Goal: Task Accomplishment & Management: Use online tool/utility

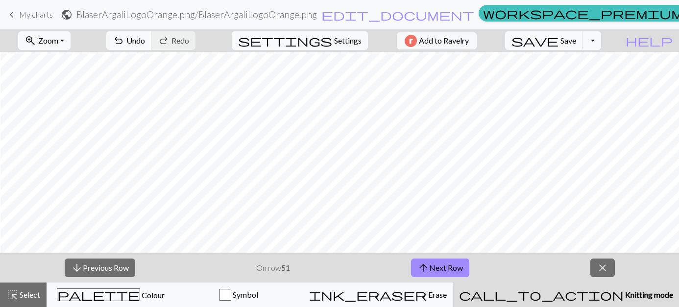
scroll to position [0, 378]
click at [445, 270] on button "arrow_upward Next Row" at bounding box center [440, 268] width 58 height 19
click at [436, 261] on button "arrow_upward Next Row" at bounding box center [440, 268] width 58 height 19
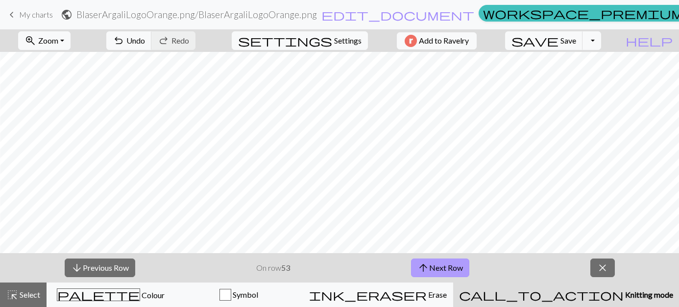
click at [444, 270] on button "arrow_upward Next Row" at bounding box center [440, 268] width 58 height 19
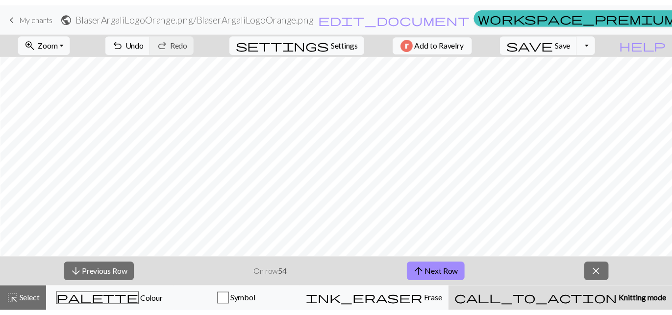
scroll to position [0, 492]
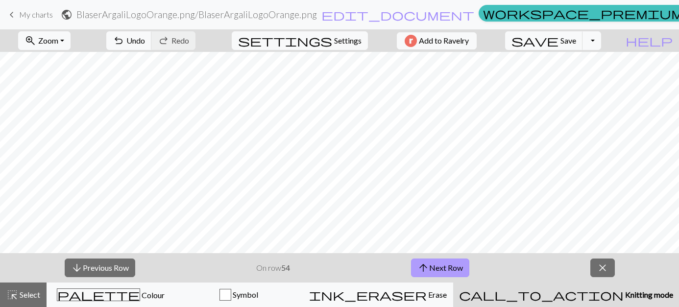
click at [448, 265] on button "arrow_upward Next Row" at bounding box center [440, 268] width 58 height 19
click at [449, 269] on button "arrow_upward Next Row" at bounding box center [440, 268] width 58 height 19
click at [37, 12] on span "My charts" at bounding box center [36, 14] width 34 height 9
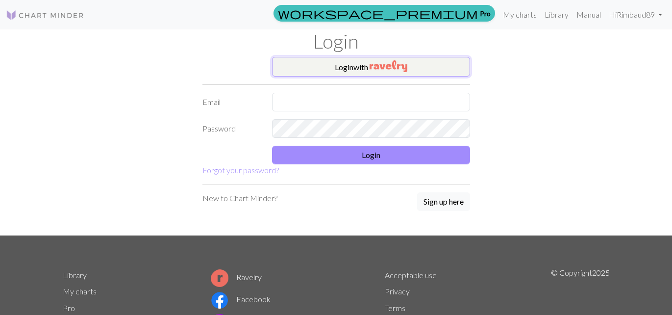
click at [362, 67] on button "Login with" at bounding box center [371, 67] width 198 height 20
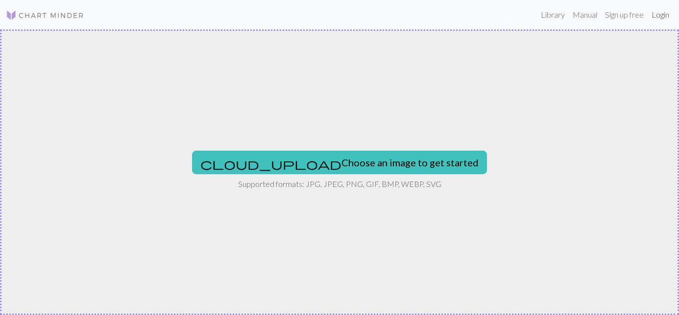
click at [657, 11] on link "Login" at bounding box center [660, 15] width 25 height 20
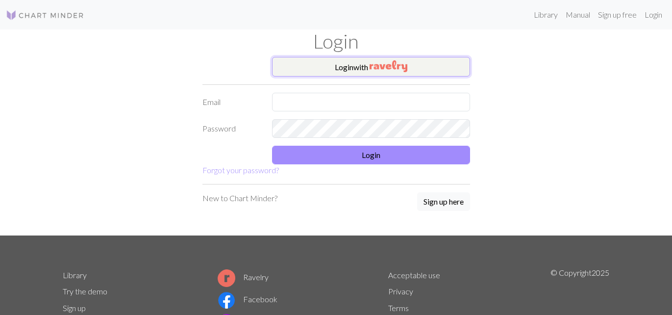
click at [317, 70] on button "Login with" at bounding box center [371, 67] width 198 height 20
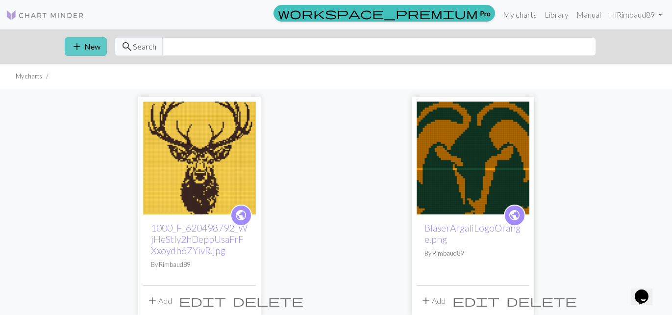
click at [93, 47] on button "add New" at bounding box center [86, 46] width 42 height 19
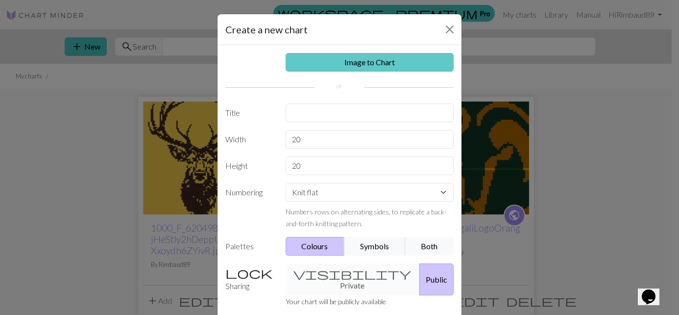
click at [391, 64] on link "Image to Chart" at bounding box center [370, 62] width 169 height 19
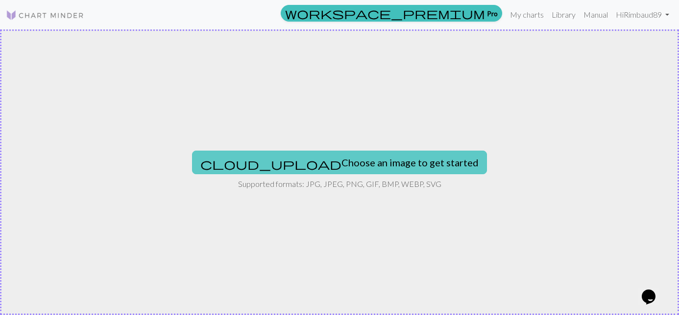
click at [259, 160] on span "cloud_upload" at bounding box center [270, 164] width 141 height 14
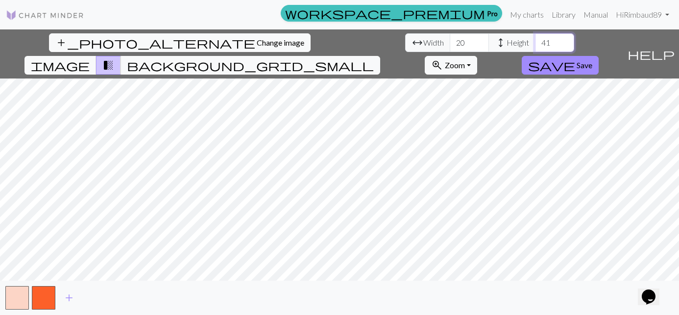
type input "41"
click at [565, 41] on input "41" at bounding box center [554, 42] width 39 height 19
type input "51"
click at [480, 41] on input "51" at bounding box center [469, 42] width 39 height 19
click at [565, 41] on input "52" at bounding box center [554, 42] width 39 height 19
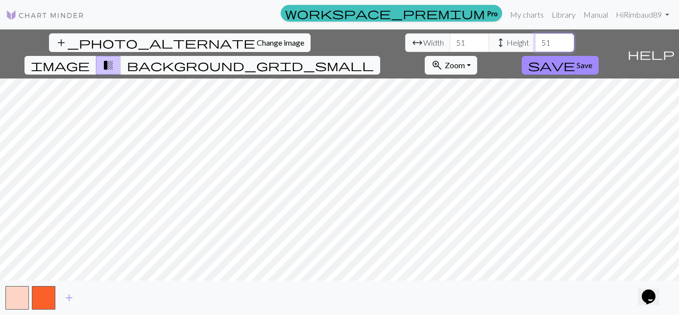
click at [564, 43] on input "51" at bounding box center [554, 42] width 39 height 19
click at [564, 43] on input "50" at bounding box center [554, 42] width 39 height 19
click at [564, 43] on input "49" at bounding box center [554, 42] width 39 height 19
type input "48"
click at [564, 43] on input "48" at bounding box center [554, 42] width 39 height 19
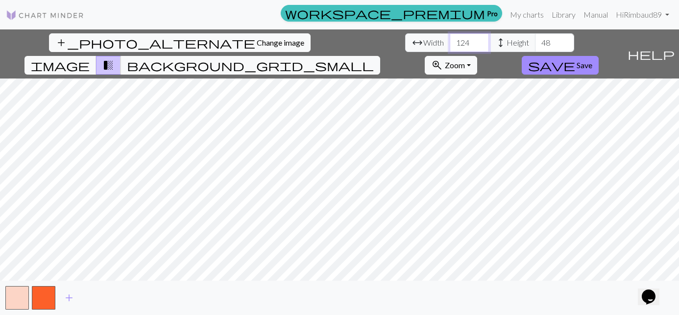
click at [482, 41] on input "125" at bounding box center [469, 42] width 39 height 19
click at [480, 41] on input "126" at bounding box center [469, 42] width 39 height 19
click at [480, 41] on input "127" at bounding box center [469, 42] width 39 height 19
click at [480, 41] on input "128" at bounding box center [469, 42] width 39 height 19
click at [480, 41] on input "129" at bounding box center [469, 42] width 39 height 19
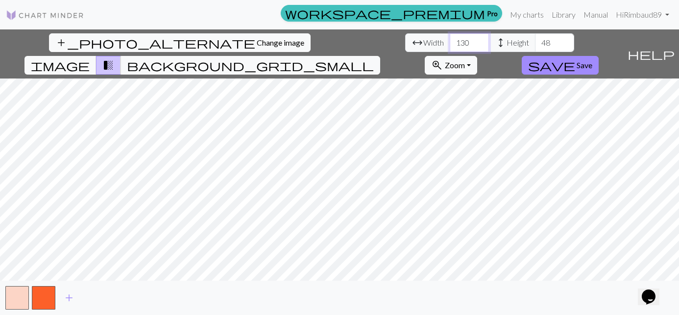
type input "130"
click at [480, 40] on input "130" at bounding box center [469, 42] width 39 height 19
click at [552, 68] on span "save" at bounding box center [551, 65] width 47 height 14
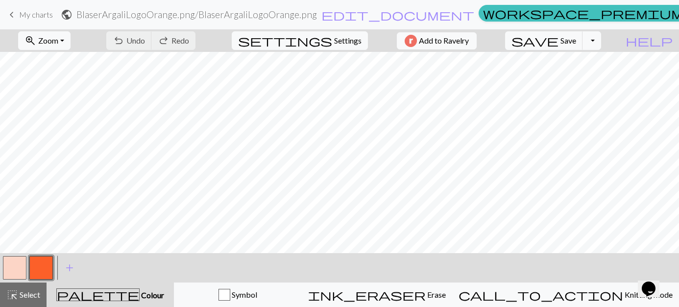
click at [18, 268] on button "button" at bounding box center [15, 268] width 24 height 24
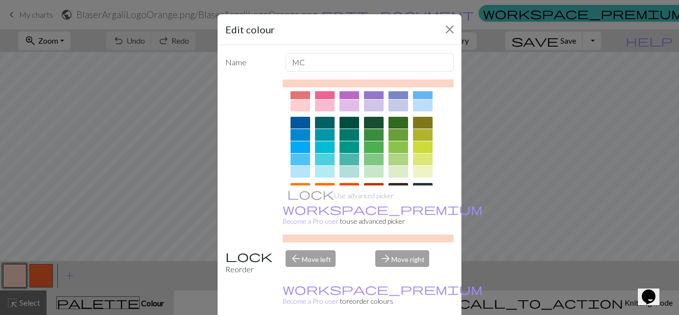
scroll to position [49, 0]
click at [421, 123] on div at bounding box center [423, 122] width 20 height 12
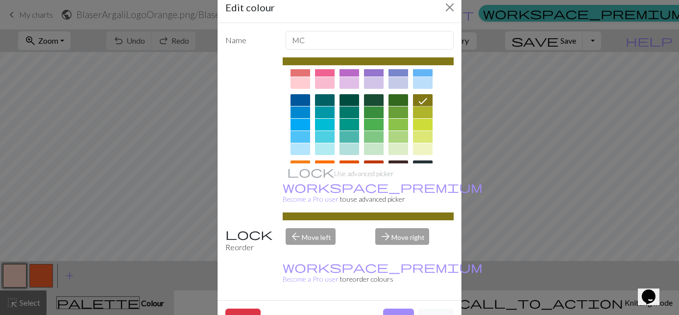
scroll to position [56, 0]
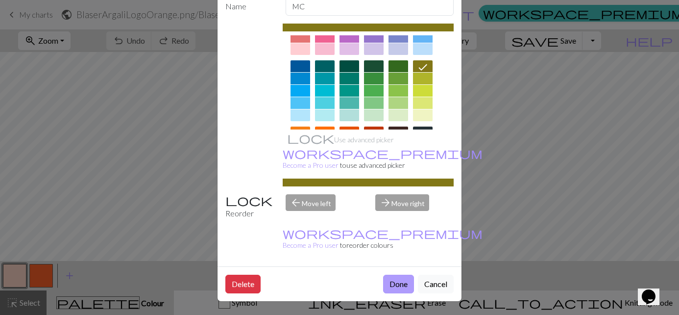
click at [389, 281] on button "Done" at bounding box center [398, 283] width 31 height 19
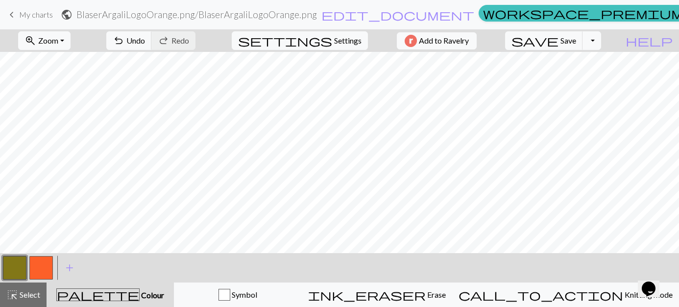
click at [14, 271] on button "button" at bounding box center [15, 268] width 24 height 24
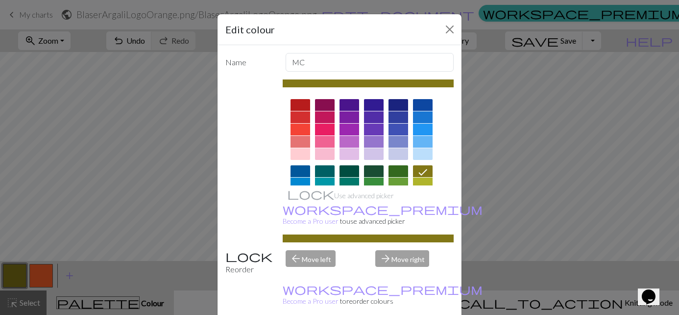
click at [374, 168] on div at bounding box center [374, 171] width 20 height 12
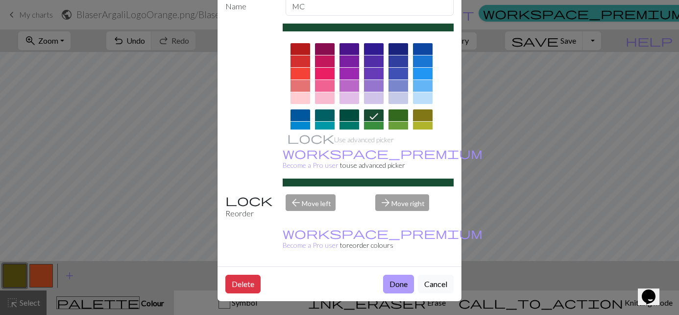
click at [395, 289] on button "Done" at bounding box center [398, 283] width 31 height 19
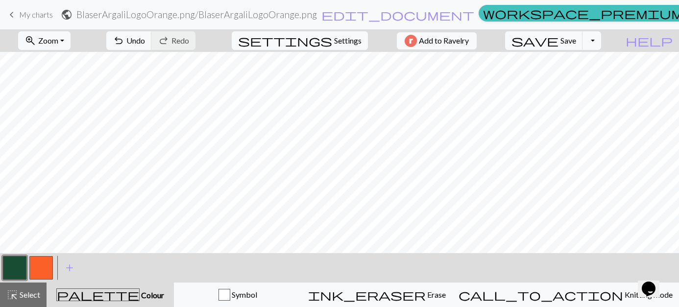
click at [23, 265] on button "button" at bounding box center [15, 268] width 24 height 24
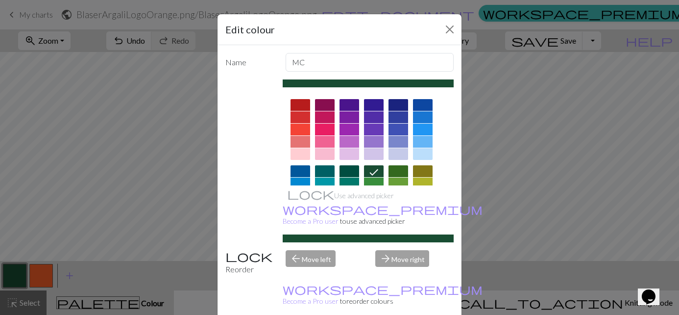
click at [300, 168] on div at bounding box center [301, 171] width 20 height 12
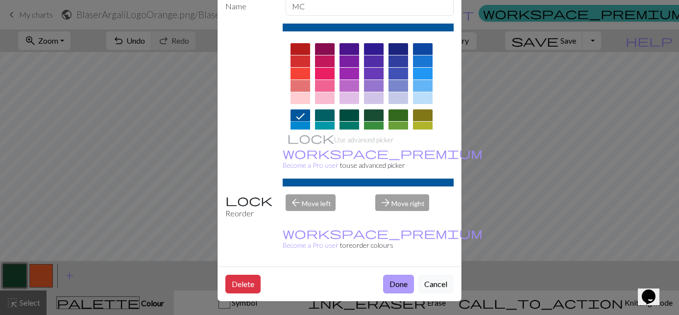
click at [397, 281] on button "Done" at bounding box center [398, 283] width 31 height 19
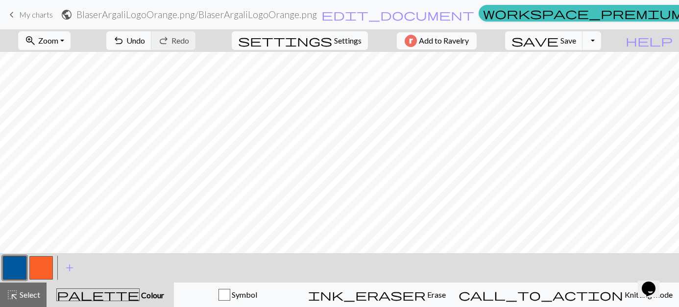
click at [22, 268] on button "button" at bounding box center [15, 268] width 24 height 24
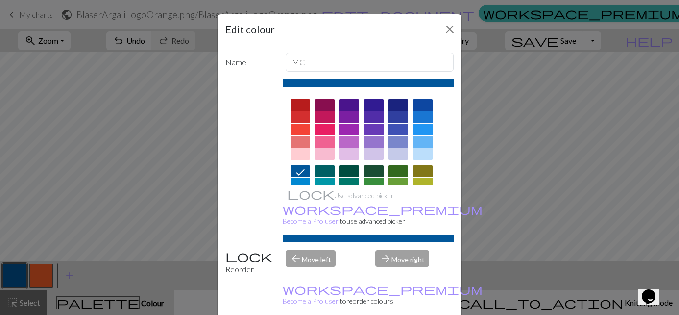
click at [398, 106] on div at bounding box center [399, 105] width 20 height 12
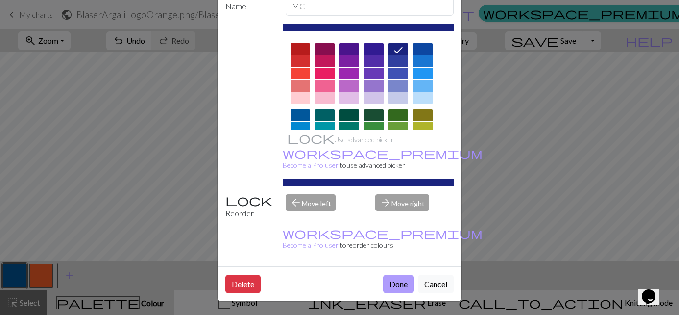
click at [394, 287] on button "Done" at bounding box center [398, 283] width 31 height 19
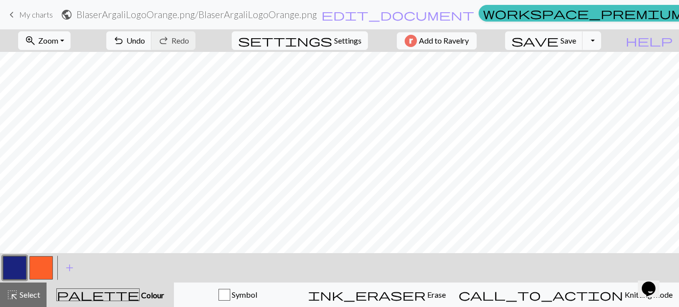
click at [42, 268] on button "button" at bounding box center [41, 268] width 24 height 24
click at [43, 266] on button "button" at bounding box center [41, 268] width 24 height 24
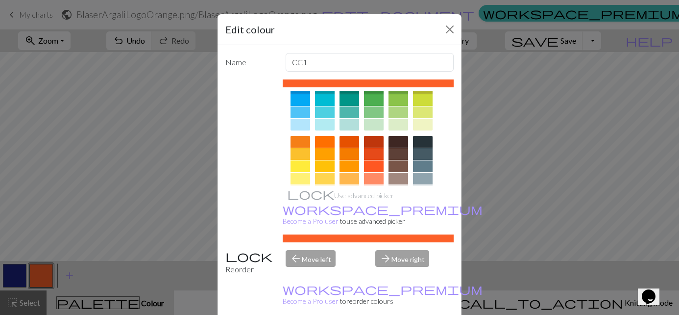
scroll to position [98, 0]
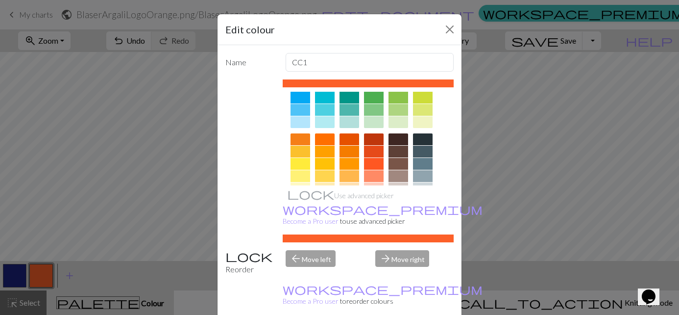
click at [316, 141] on div at bounding box center [325, 139] width 20 height 12
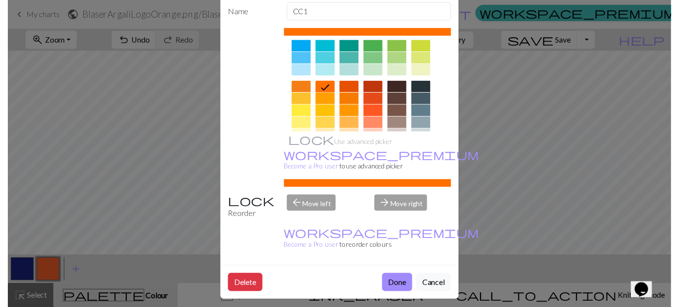
scroll to position [56, 0]
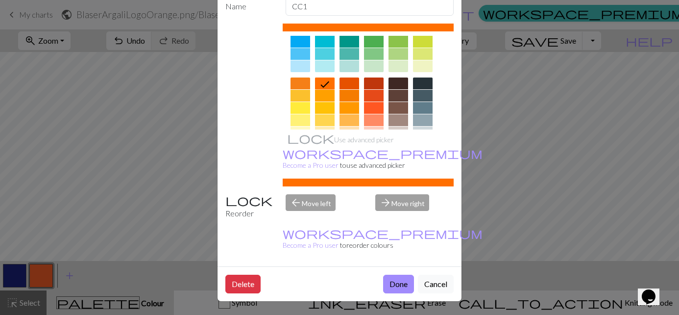
click at [391, 281] on button "Done" at bounding box center [398, 283] width 31 height 19
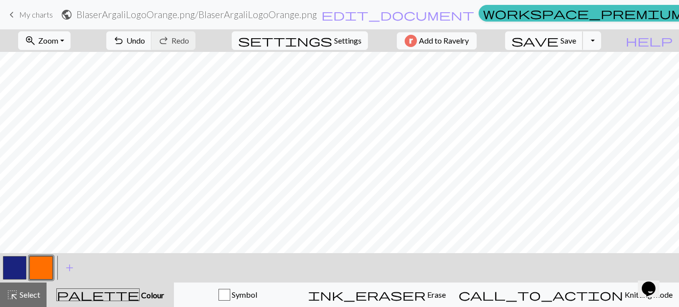
click at [539, 40] on span "save" at bounding box center [535, 41] width 47 height 14
click at [596, 38] on button "Toggle Dropdown" at bounding box center [592, 40] width 19 height 19
click at [15, 262] on button "button" at bounding box center [15, 268] width 24 height 24
click at [37, 264] on button "button" at bounding box center [41, 268] width 24 height 24
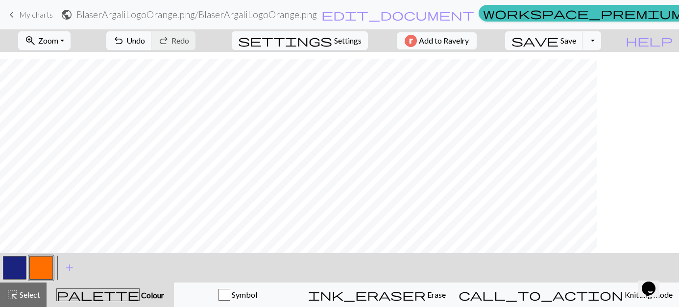
scroll to position [321, 182]
click at [16, 264] on button "button" at bounding box center [15, 268] width 24 height 24
click at [42, 263] on button "button" at bounding box center [41, 268] width 24 height 24
click at [531, 44] on span "save" at bounding box center [535, 41] width 47 height 14
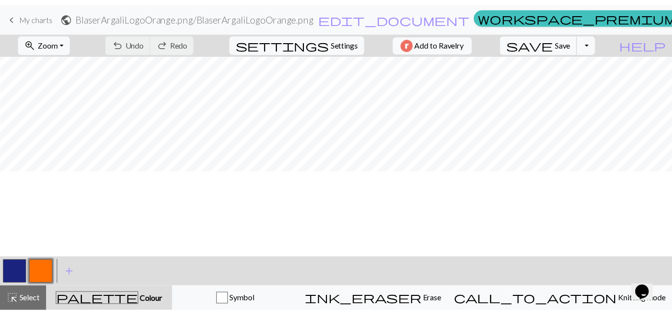
scroll to position [0, 182]
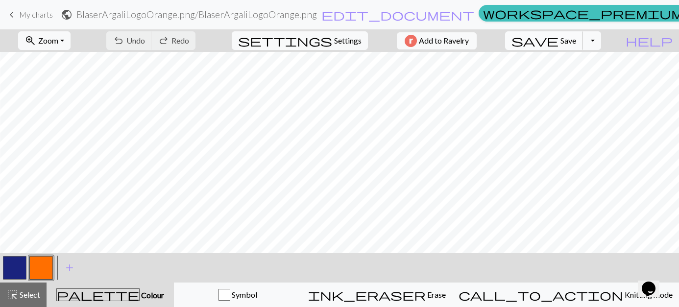
click at [549, 36] on span "save" at bounding box center [535, 41] width 47 height 14
click at [594, 36] on button "Toggle Dropdown" at bounding box center [592, 40] width 19 height 19
click at [472, 76] on button "save_alt Download" at bounding box center [520, 78] width 162 height 16
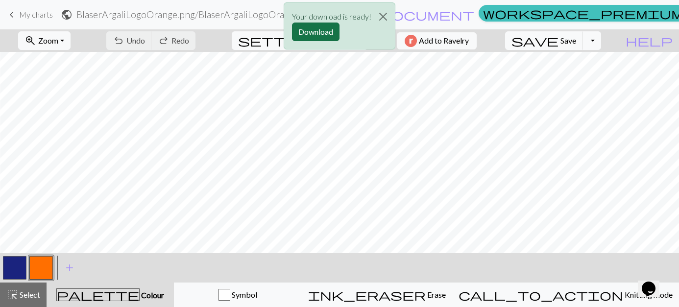
click at [320, 30] on button "Download" at bounding box center [316, 32] width 48 height 19
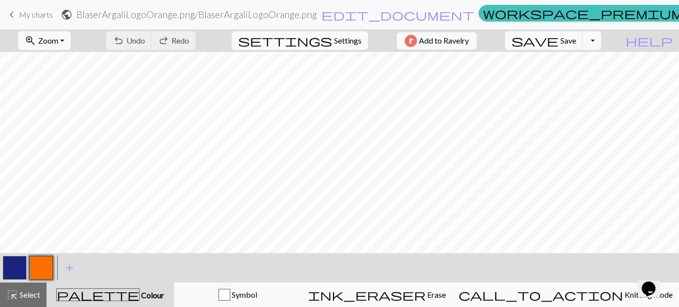
click at [47, 17] on span "My charts" at bounding box center [36, 14] width 34 height 9
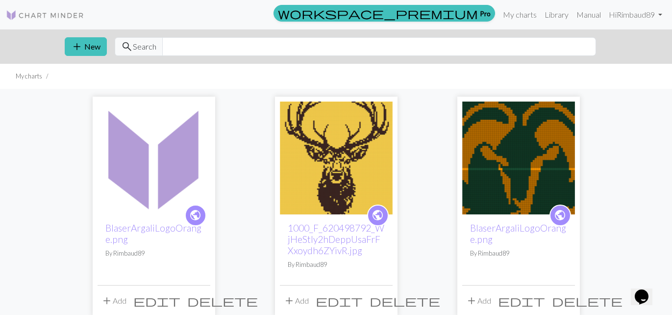
click at [587, 299] on span "delete" at bounding box center [587, 301] width 71 height 14
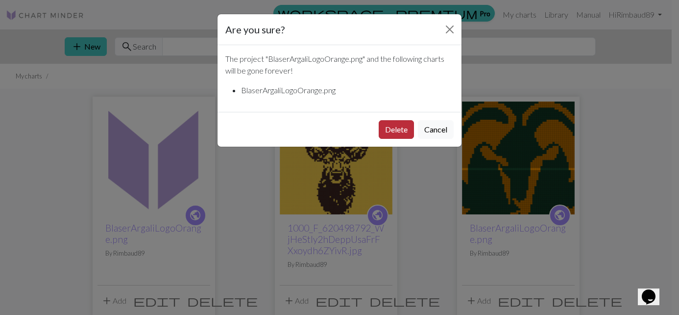
click at [397, 129] on button "Delete" at bounding box center [396, 129] width 35 height 19
